Goal: Task Accomplishment & Management: Complete application form

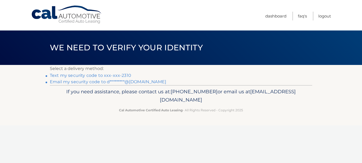
click at [108, 74] on link "Text my security code to xxx-xxx-2310" at bounding box center [90, 75] width 81 height 5
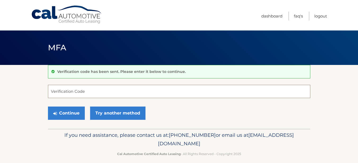
click at [74, 91] on input "Verification Code" at bounding box center [179, 91] width 262 height 13
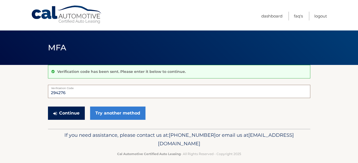
type input "294276"
click at [65, 112] on button "Continue" at bounding box center [66, 113] width 37 height 13
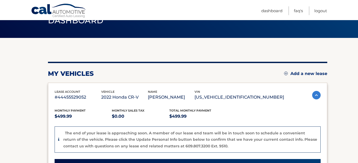
scroll to position [26, 0]
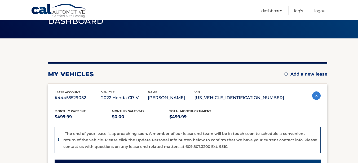
click at [307, 72] on link "Add a new lease" at bounding box center [305, 74] width 43 height 5
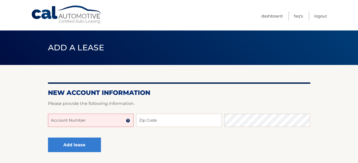
click at [129, 119] on img at bounding box center [128, 120] width 4 height 4
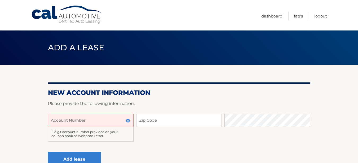
click at [129, 119] on img at bounding box center [128, 120] width 4 height 4
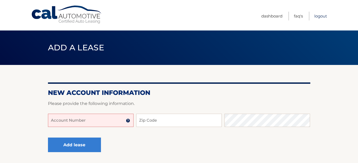
click at [324, 16] on link "Logout" at bounding box center [320, 16] width 13 height 9
